Goal: Task Accomplishment & Management: Complete application form

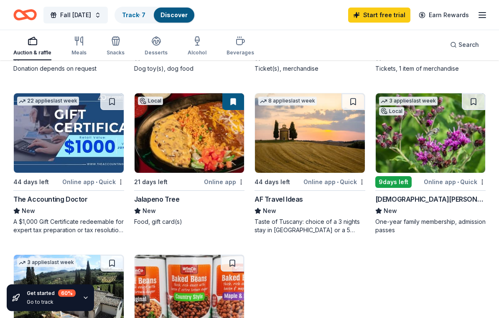
scroll to position [214, 0]
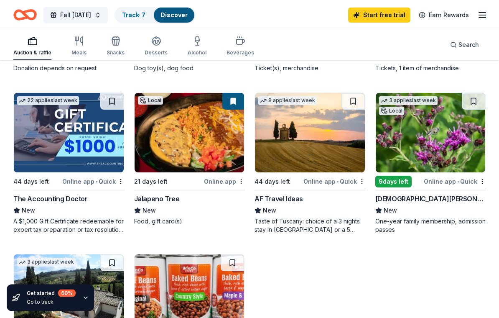
click at [200, 137] on img at bounding box center [190, 132] width 110 height 79
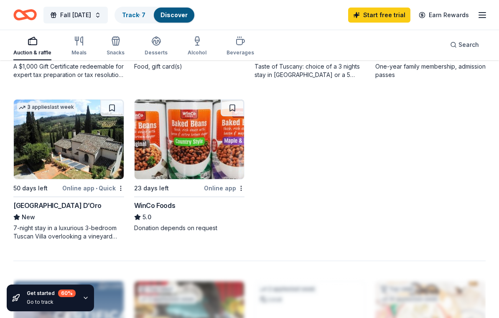
scroll to position [369, 0]
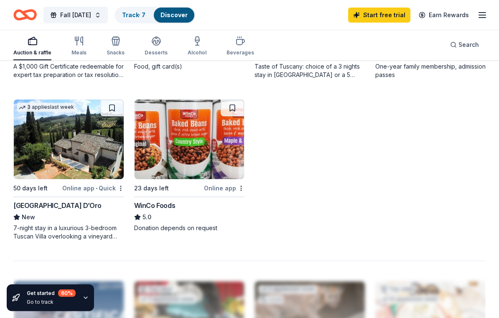
click at [156, 138] on img at bounding box center [190, 139] width 110 height 79
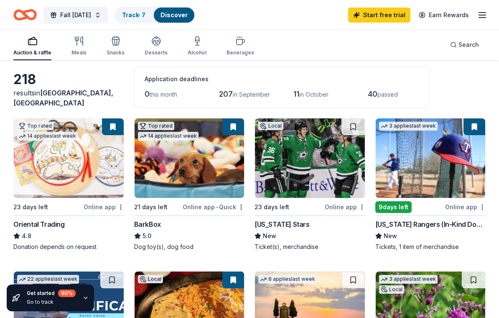
scroll to position [42, 0]
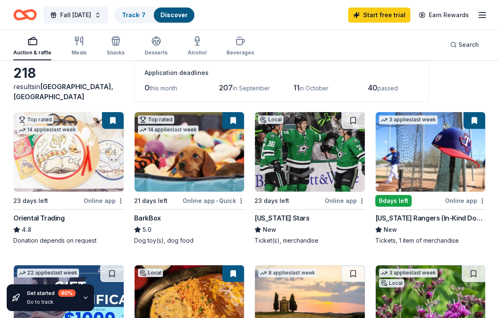
click at [115, 115] on button at bounding box center [113, 120] width 22 height 17
click at [113, 119] on button at bounding box center [113, 120] width 22 height 17
click at [234, 122] on button at bounding box center [233, 120] width 22 height 17
click at [108, 217] on div "Not interested" at bounding box center [94, 215] width 56 height 15
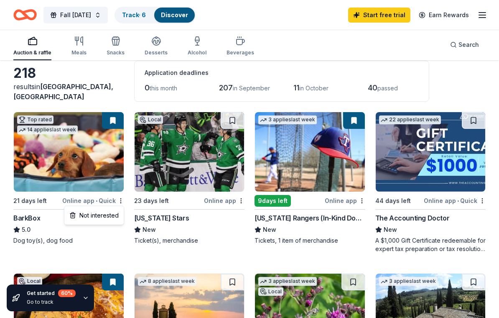
click at [119, 199] on html "Fall [DATE] Track · 6 Discover Start free trial Earn Rewards Auction & raffle M…" at bounding box center [249, 117] width 499 height 318
click at [113, 216] on div "BarkBox" at bounding box center [68, 218] width 111 height 10
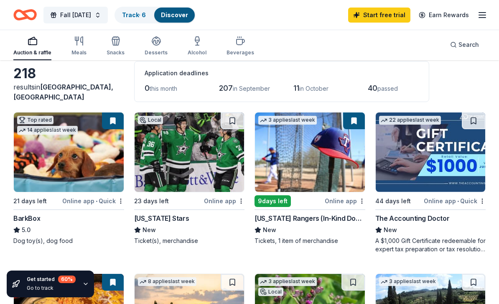
click at [124, 201] on button "button" at bounding box center [120, 201] width 7 height 7
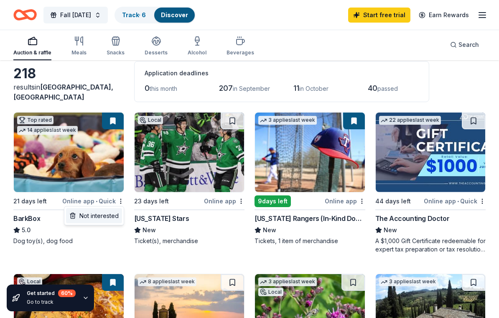
click at [110, 217] on div "Not interested" at bounding box center [94, 215] width 56 height 15
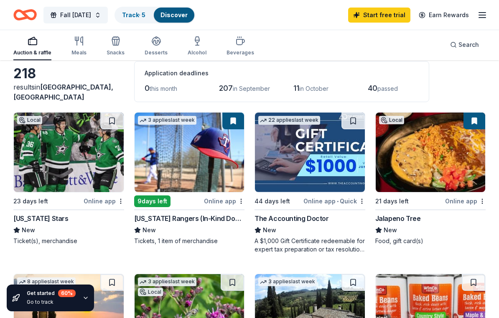
click at [123, 197] on div "Online app" at bounding box center [104, 201] width 41 height 10
click at [111, 215] on div "Not interested" at bounding box center [94, 215] width 56 height 15
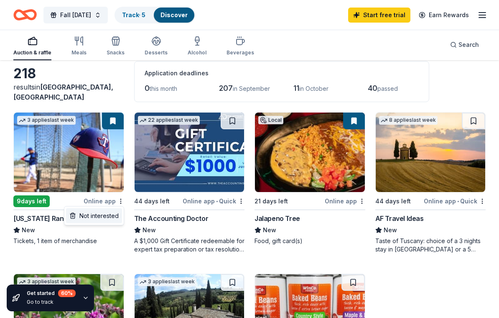
click at [110, 217] on div "Not interested" at bounding box center [94, 215] width 56 height 15
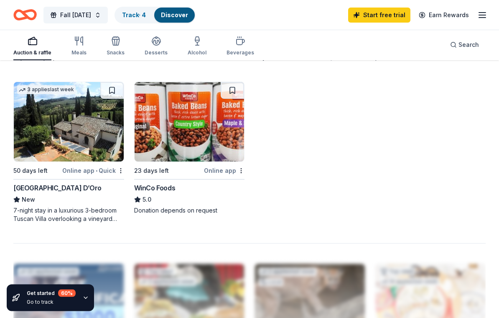
scroll to position [234, 0]
click at [208, 143] on img at bounding box center [190, 121] width 110 height 79
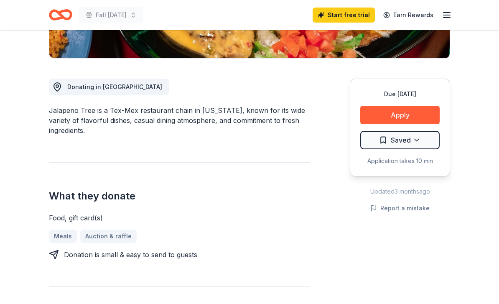
click at [419, 115] on button "Apply" at bounding box center [399, 115] width 79 height 18
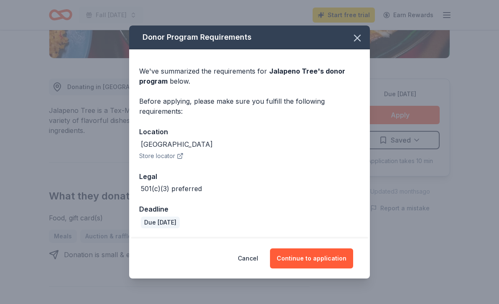
click at [334, 268] on button "Continue to application" at bounding box center [311, 258] width 83 height 20
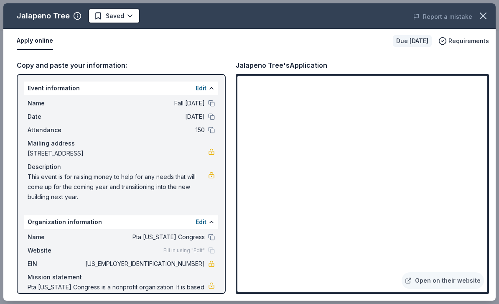
click at [481, 18] on icon "button" at bounding box center [483, 16] width 6 height 6
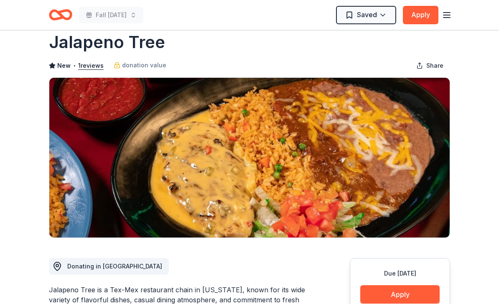
scroll to position [0, 0]
